Goal: Transaction & Acquisition: Obtain resource

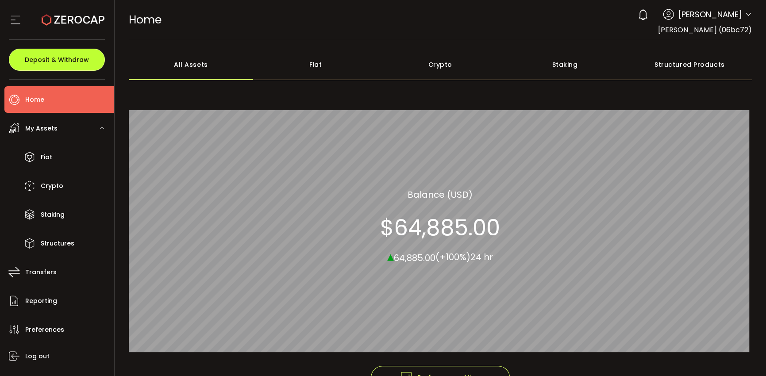
click at [59, 63] on span "Deposit & Withdraw" at bounding box center [57, 60] width 64 height 6
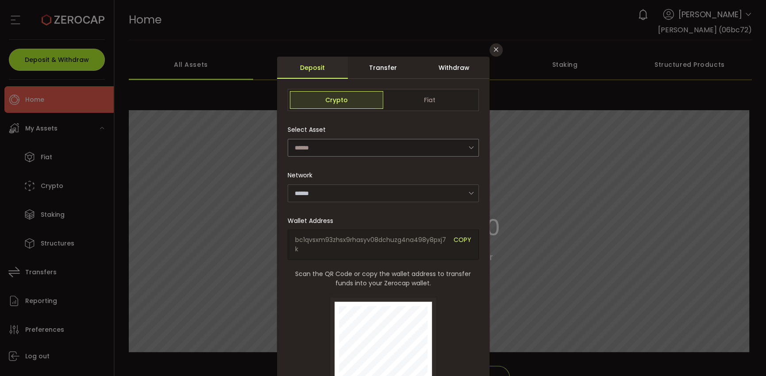
type input "**********"
type input "*******"
click at [495, 50] on icon "Close" at bounding box center [496, 49] width 7 height 7
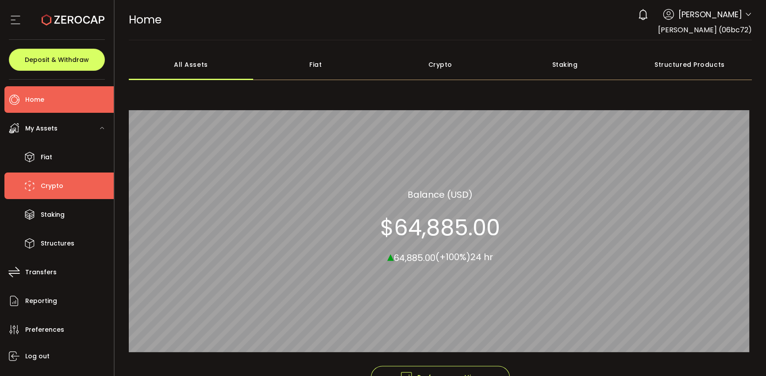
click at [55, 185] on span "Crypto" at bounding box center [52, 186] width 23 height 13
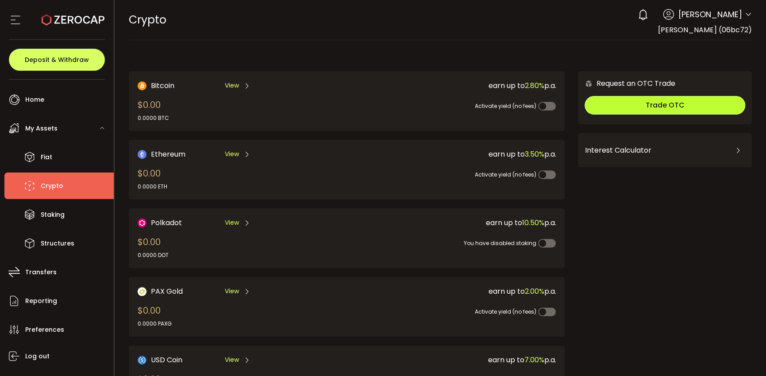
click at [727, 106] on button "Trade OTC" at bounding box center [665, 105] width 161 height 19
click at [653, 108] on span "Trade OTC" at bounding box center [665, 105] width 39 height 10
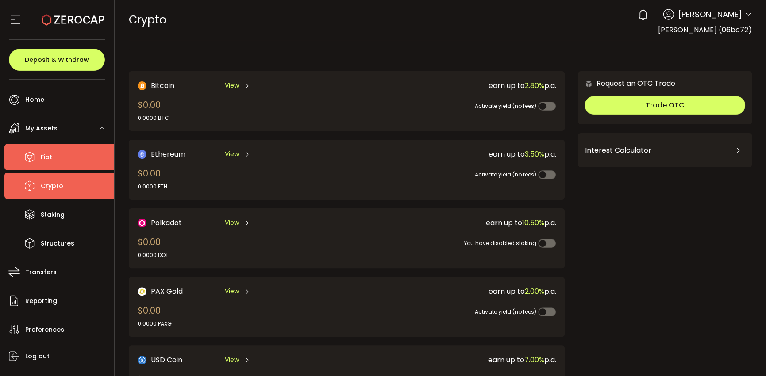
click at [49, 156] on span "Fiat" at bounding box center [47, 157] width 12 height 13
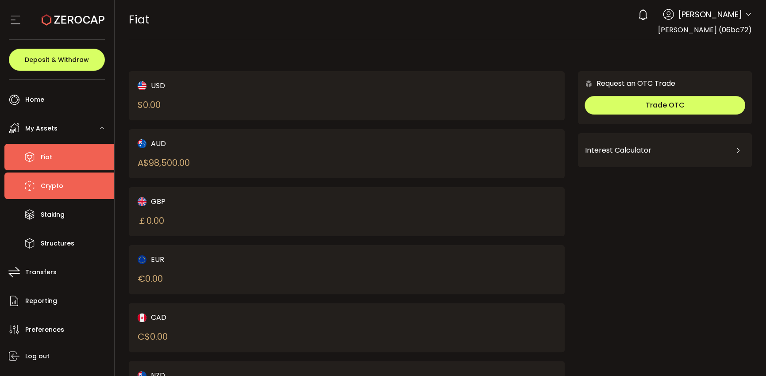
click at [52, 185] on span "Crypto" at bounding box center [52, 186] width 23 height 13
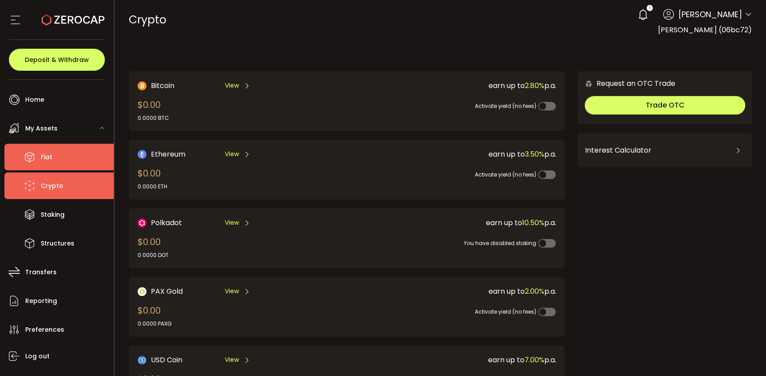
drag, startPoint x: 46, startPoint y: 158, endPoint x: 51, endPoint y: 159, distance: 5.3
click at [46, 158] on span "Fiat" at bounding box center [47, 157] width 12 height 13
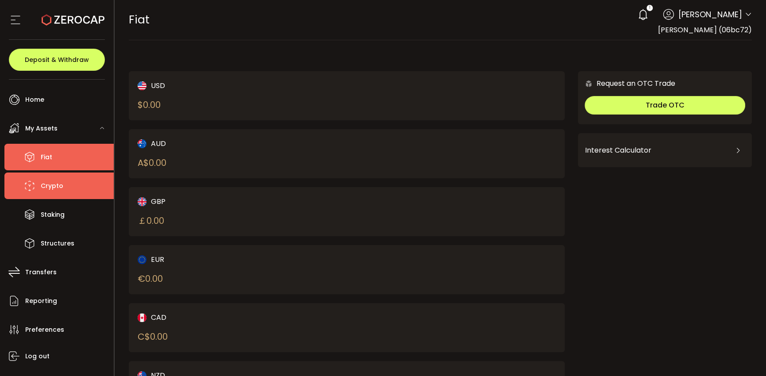
click at [54, 185] on span "Crypto" at bounding box center [52, 186] width 23 height 13
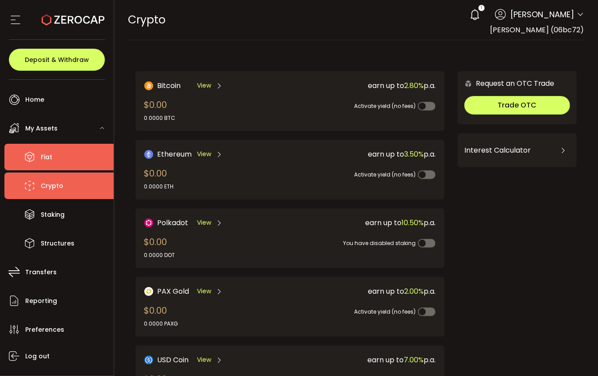
click at [41, 154] on span "Fiat" at bounding box center [47, 157] width 12 height 13
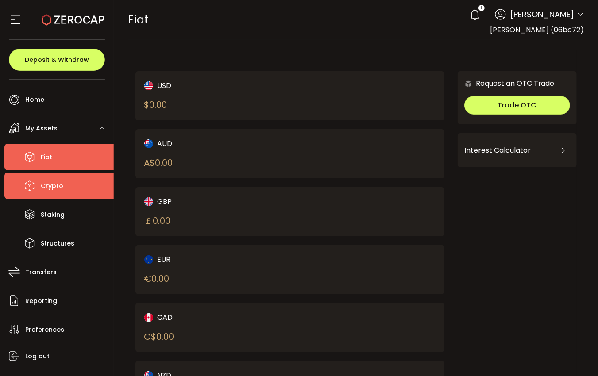
click at [46, 184] on span "Crypto" at bounding box center [52, 186] width 23 height 13
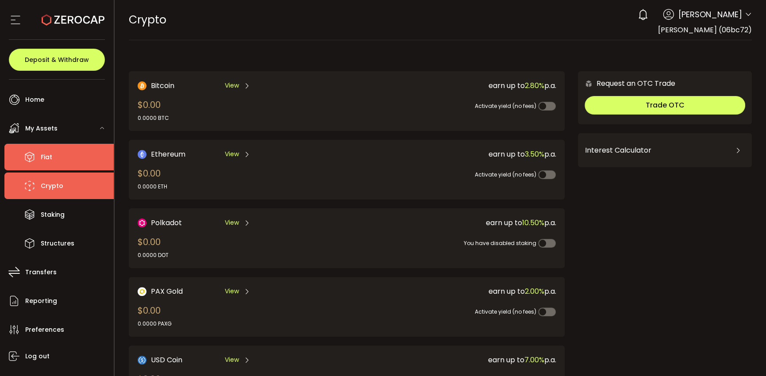
click at [46, 161] on span "Fiat" at bounding box center [47, 157] width 12 height 13
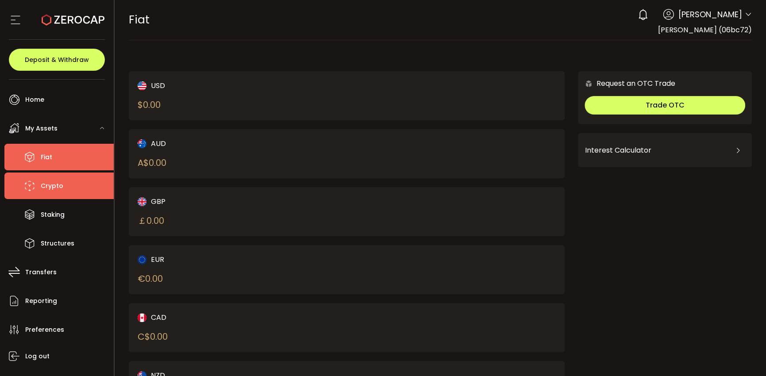
click at [56, 189] on span "Crypto" at bounding box center [52, 186] width 23 height 13
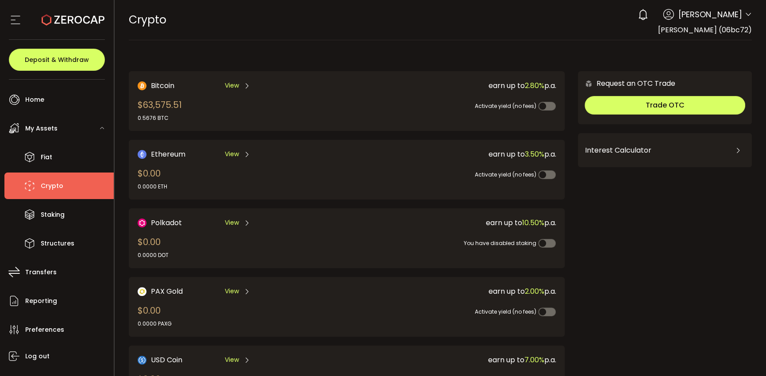
click at [233, 84] on span "View" at bounding box center [232, 85] width 14 height 9
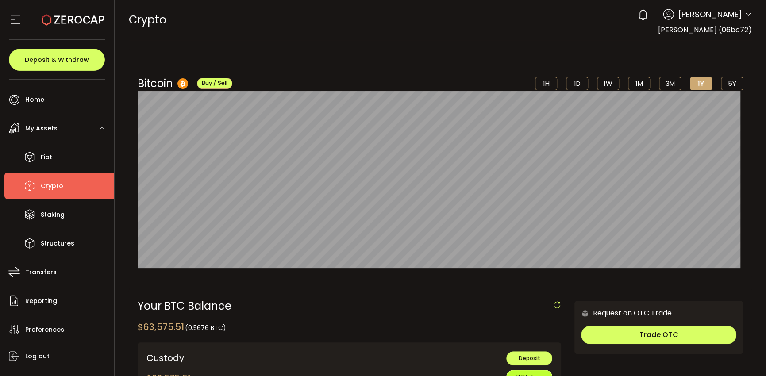
click at [513, 373] on button "Withdraw" at bounding box center [529, 377] width 46 height 14
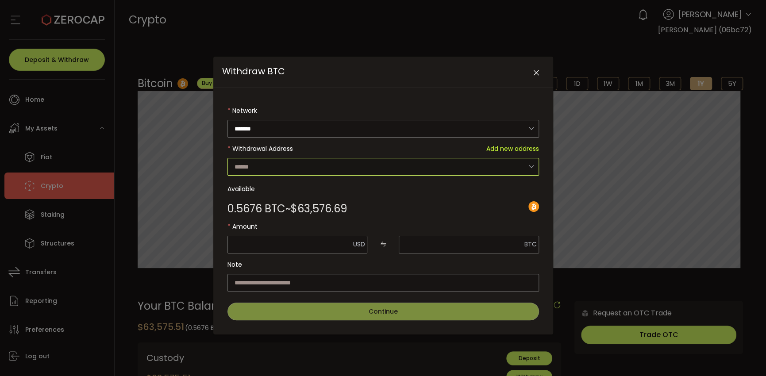
click at [444, 167] on input "Withdraw BTC" at bounding box center [384, 167] width 312 height 18
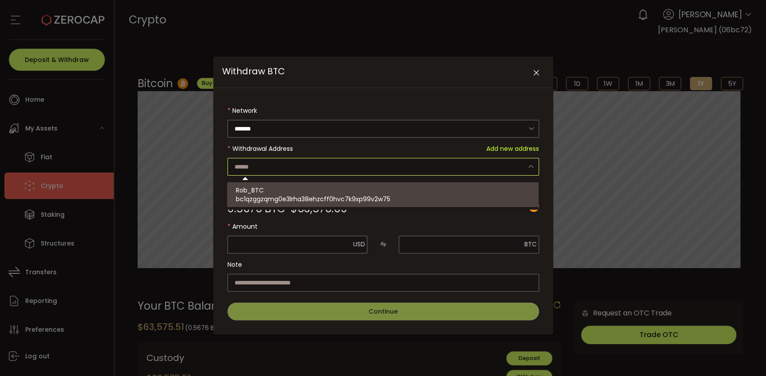
click at [275, 193] on div "Rob_BTC bc1qzggzqmg0e3lrha38ehzcff0hvc7k9xp99v2w75" at bounding box center [384, 194] width 296 height 25
type input "**********"
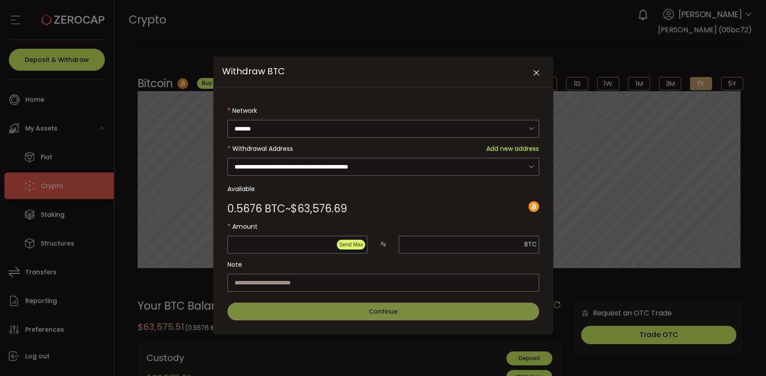
click at [344, 246] on span "Send Max" at bounding box center [351, 245] width 24 height 6
type input "********"
type input "**********"
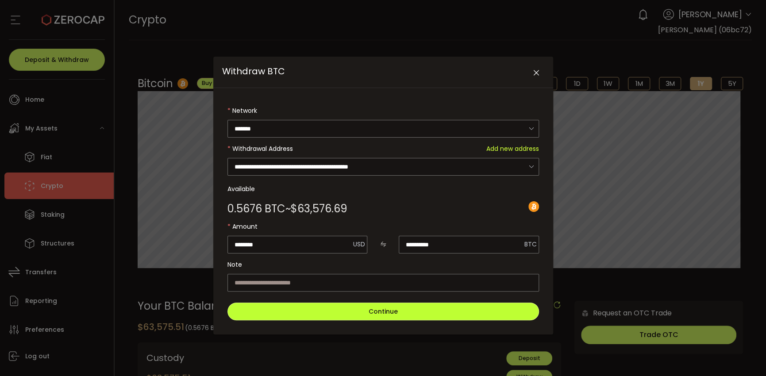
click at [369, 312] on span "Continue" at bounding box center [383, 311] width 29 height 9
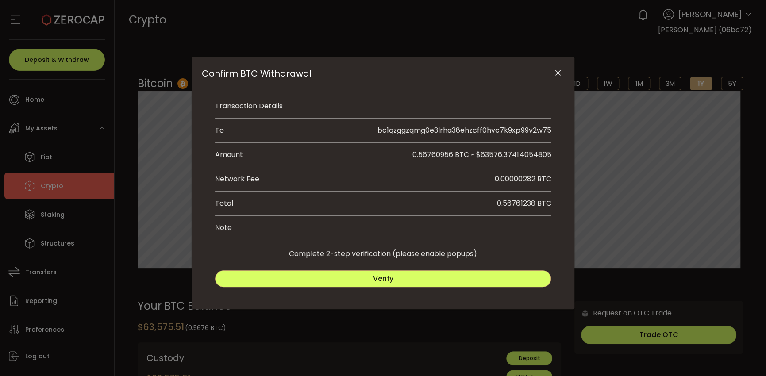
click at [382, 281] on span "Verify" at bounding box center [383, 279] width 20 height 10
click at [420, 277] on button "Submit" at bounding box center [469, 278] width 166 height 17
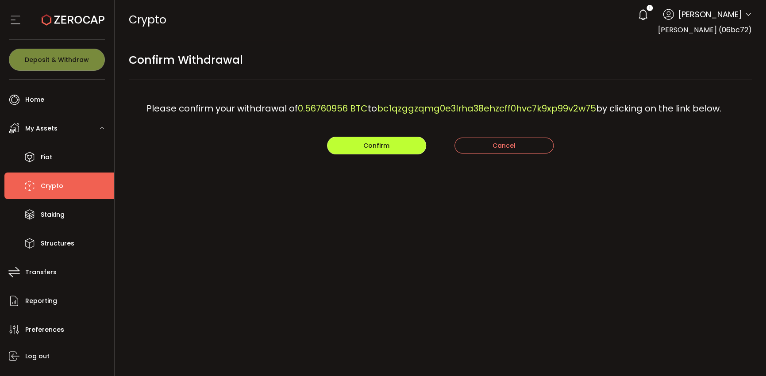
click at [379, 149] on span "Confirm" at bounding box center [376, 145] width 26 height 9
